Goal: Information Seeking & Learning: Learn about a topic

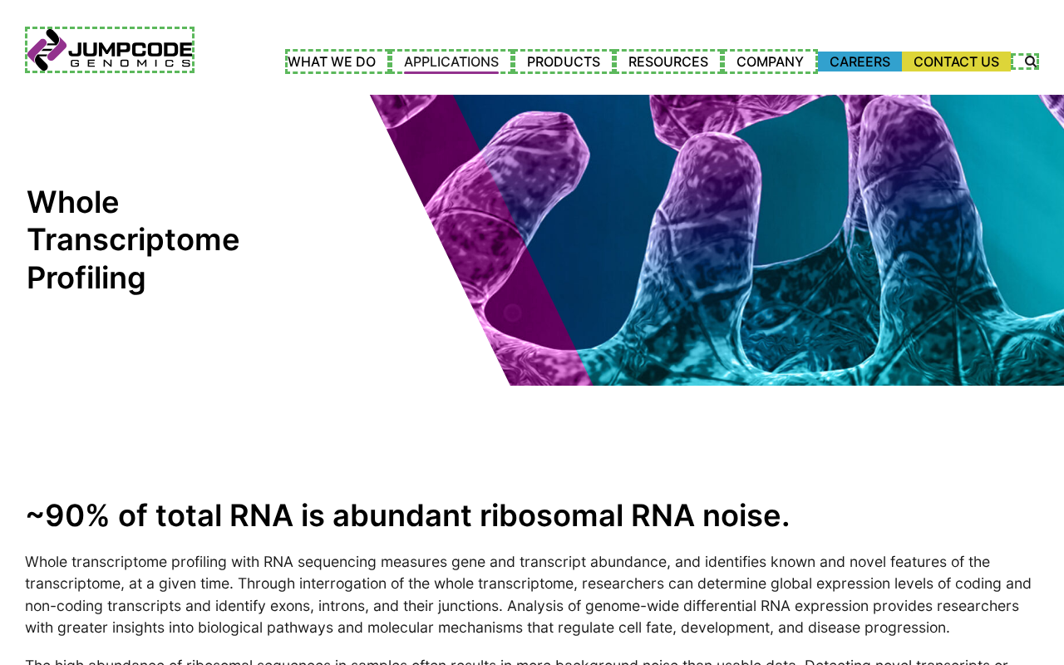
click at [857, 61] on link "Careers" at bounding box center [860, 62] width 84 height 20
click at [769, 61] on link "Company" at bounding box center [772, 62] width 91 height 20
click at [0, 0] on link "User Manuals" at bounding box center [0, 0] width 0 height 0
click at [0, 0] on link "Quick Start" at bounding box center [0, 0] width 0 height 0
click at [0, 0] on link "Document Library" at bounding box center [0, 0] width 0 height 0
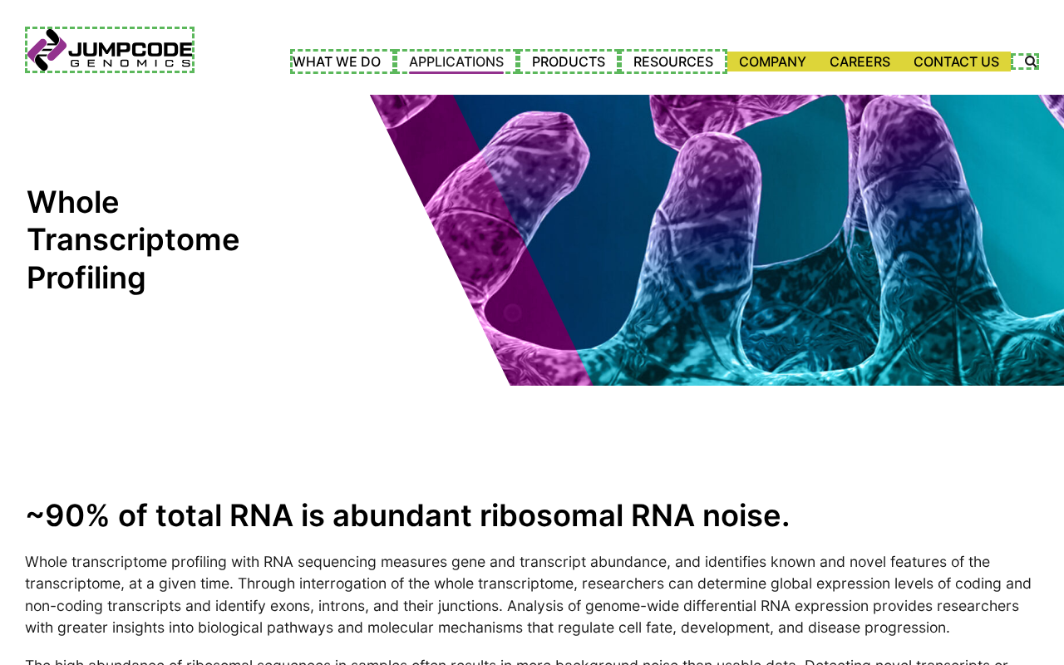
click at [0, 0] on link "Webinars" at bounding box center [0, 0] width 0 height 0
click at [0, 0] on link "[GEOGRAPHIC_DATA] and [GEOGRAPHIC_DATA]" at bounding box center [0, 0] width 0 height 0
click at [0, 0] on link "[GEOGRAPHIC_DATA]" at bounding box center [0, 0] width 0 height 0
click at [568, 61] on link "Products" at bounding box center [573, 61] width 101 height 25
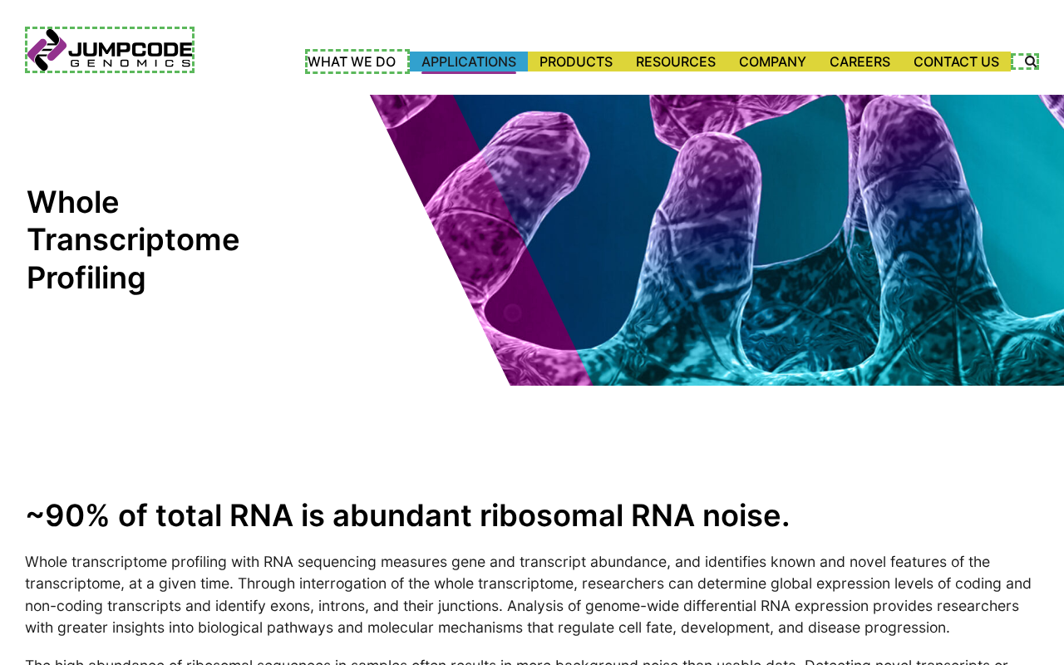
click at [459, 61] on link "Applications" at bounding box center [469, 62] width 118 height 20
click at [0, 0] on link "Whole Transcriptome Profiling" at bounding box center [0, 0] width 0 height 0
click at [0, 0] on link "Microbiome" at bounding box center [0, 0] width 0 height 0
click at [0, 0] on link "[MEDICAL_DATA] Surveillance" at bounding box center [0, 0] width 0 height 0
click at [0, 0] on link "Single Cell Sequencing" at bounding box center [0, 0] width 0 height 0
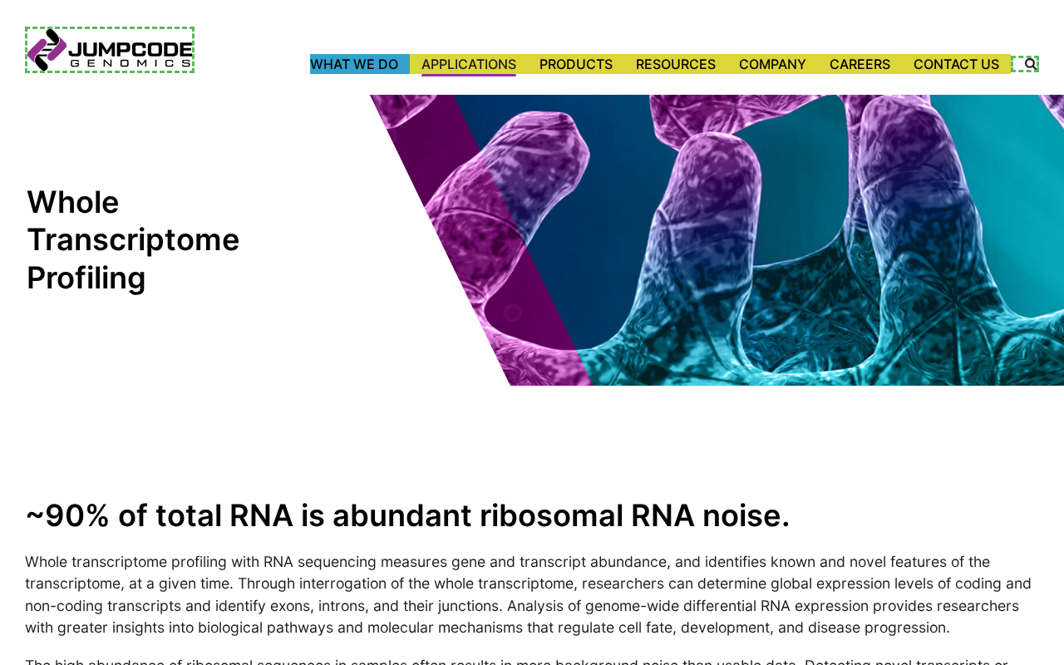
click at [351, 63] on link "What We Do" at bounding box center [360, 64] width 100 height 20
click at [1027, 63] on label "Search Icon" at bounding box center [1026, 64] width 23 height 12
type input "********"
